Goal: Find specific page/section: Find specific page/section

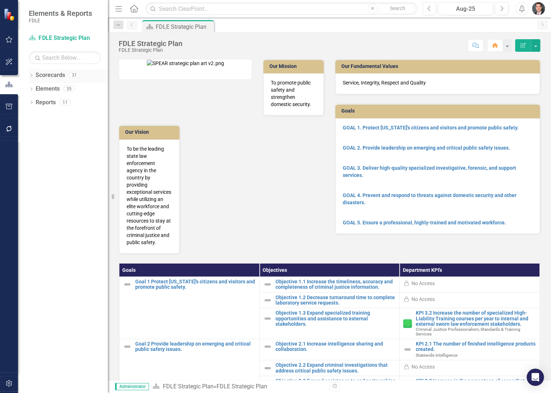
click at [33, 74] on icon "Dropdown" at bounding box center [31, 76] width 5 height 4
click at [35, 90] on icon "Dropdown" at bounding box center [34, 88] width 5 height 4
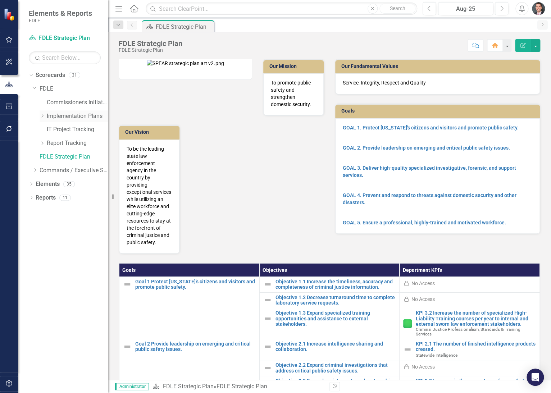
click at [42, 114] on icon "Dropdown" at bounding box center [42, 116] width 5 height 4
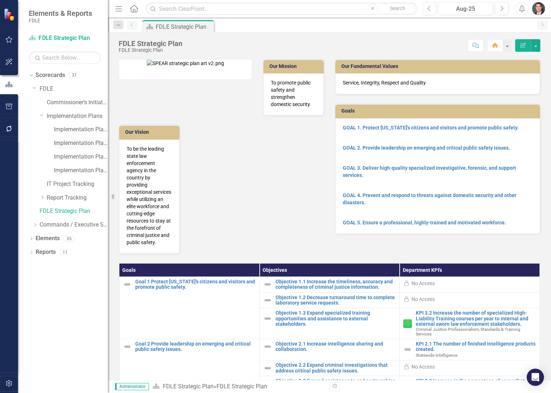
click at [72, 144] on link "Implementation Plan FY23/24" at bounding box center [81, 143] width 54 height 8
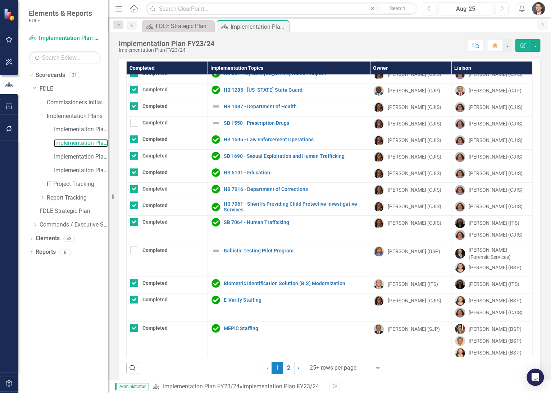
scroll to position [26, 0]
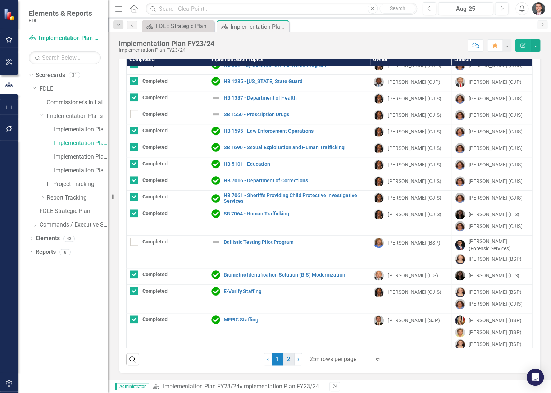
click at [285, 361] on link "2" at bounding box center [289, 359] width 12 height 12
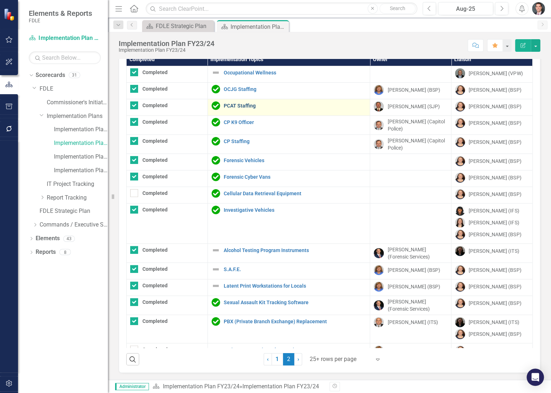
checkbox input "true"
checkbox input "false"
checkbox input "true"
checkbox input "false"
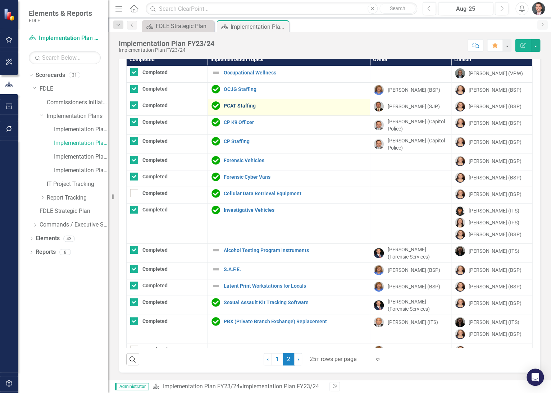
checkbox input "false"
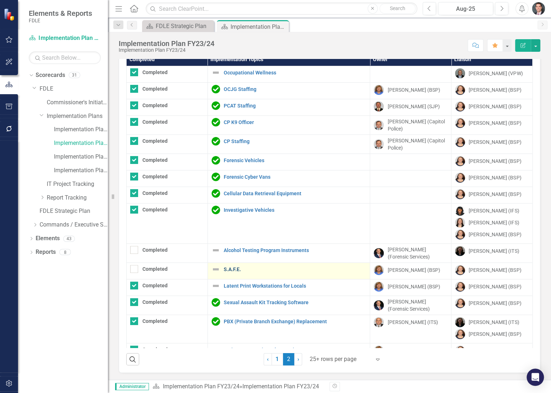
click at [231, 268] on link "S.A.F.E." at bounding box center [295, 269] width 143 height 5
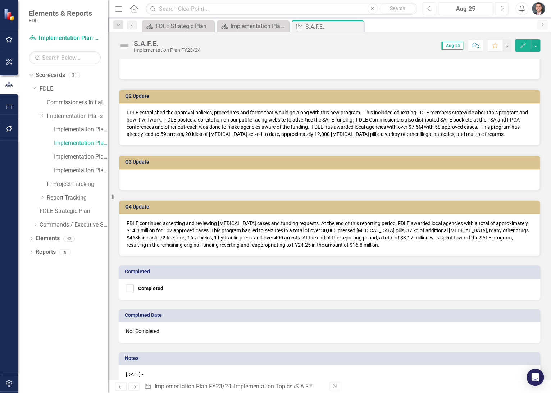
scroll to position [266, 0]
